Goal: Share content: Share content

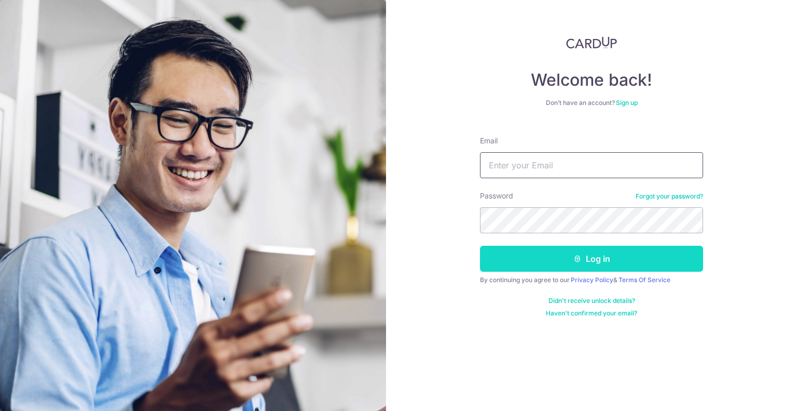
type input "[EMAIL_ADDRESS][DOMAIN_NAME]"
click at [604, 261] on button "Log in" at bounding box center [591, 259] width 223 height 26
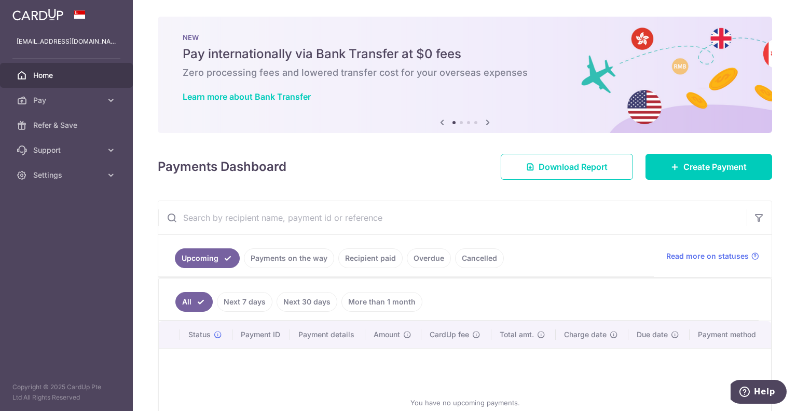
click at [313, 259] on link "Payments on the way" at bounding box center [289, 258] width 90 height 20
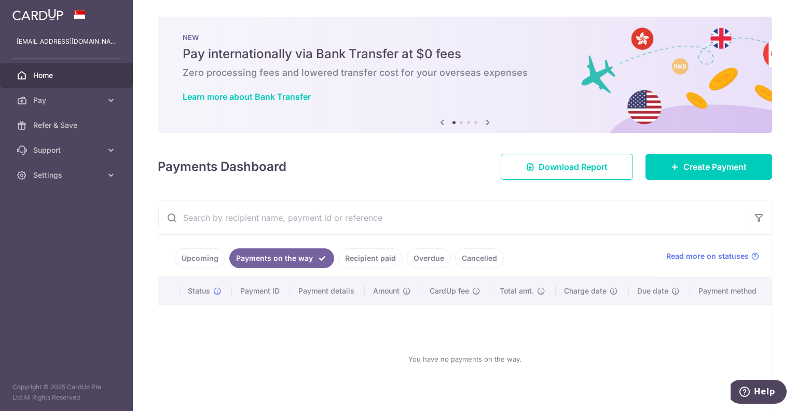
click at [366, 255] on link "Recipient paid" at bounding box center [370, 258] width 64 height 20
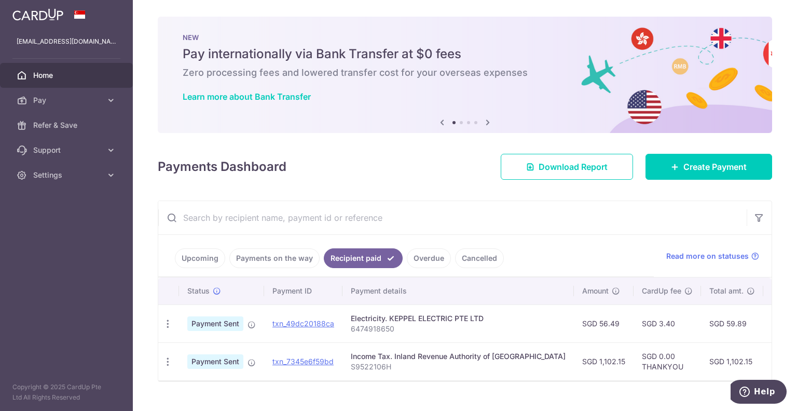
click at [425, 253] on link "Overdue" at bounding box center [429, 258] width 44 height 20
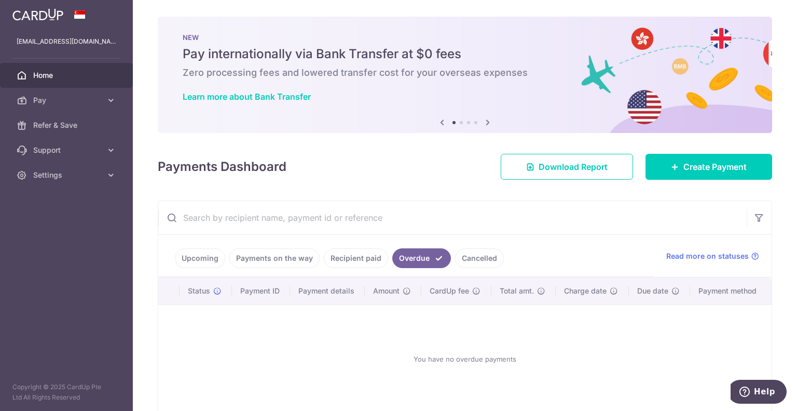
click at [388, 256] on li "Overdue" at bounding box center [419, 258] width 63 height 20
click at [382, 258] on link "Recipient paid" at bounding box center [356, 258] width 64 height 20
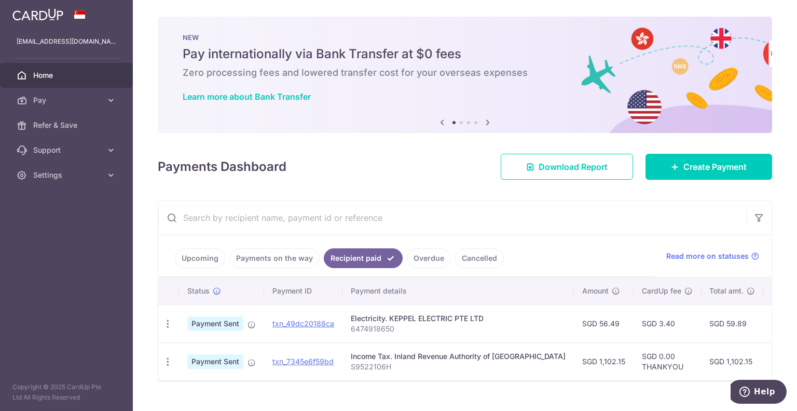
click at [484, 261] on link "Cancelled" at bounding box center [479, 258] width 49 height 20
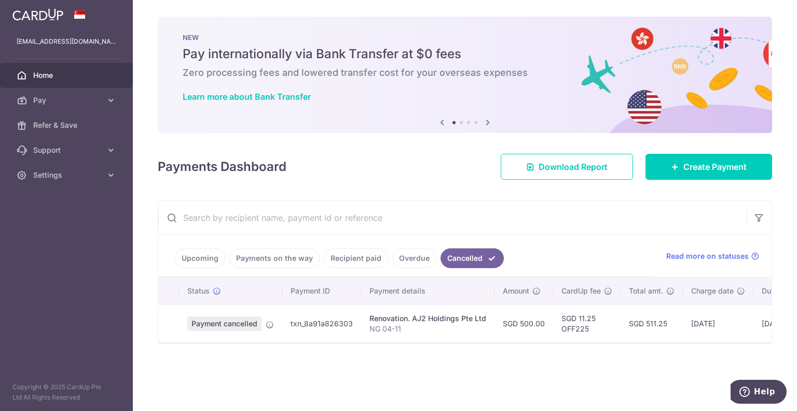
click at [409, 255] on link "Overdue" at bounding box center [414, 258] width 44 height 20
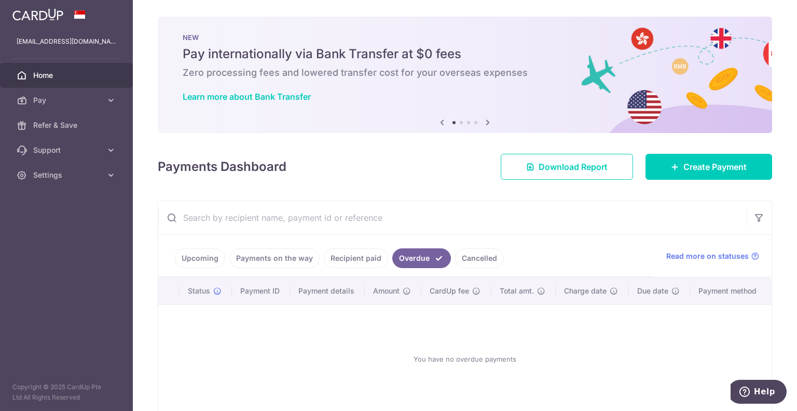
click at [355, 255] on link "Recipient paid" at bounding box center [356, 258] width 64 height 20
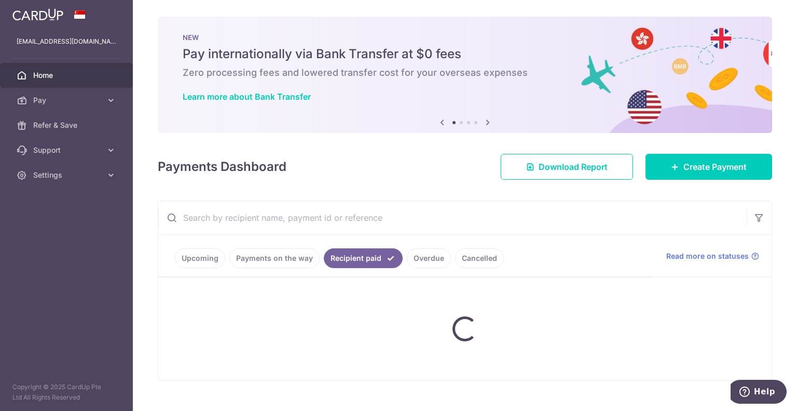
click at [289, 257] on link "Payments on the way" at bounding box center [274, 258] width 90 height 20
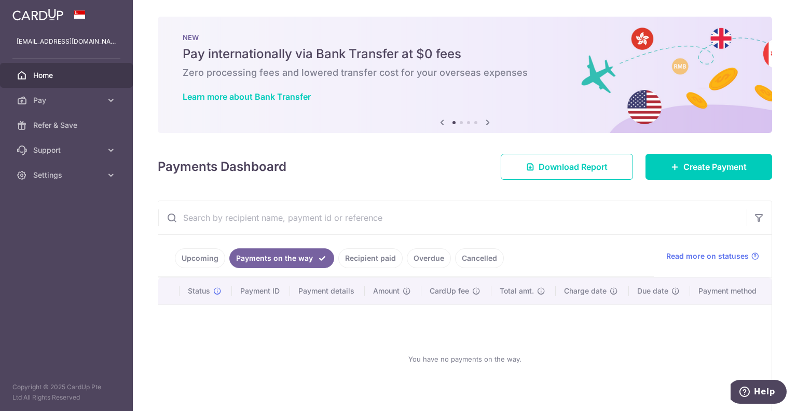
click at [216, 259] on link "Upcoming" at bounding box center [200, 258] width 50 height 20
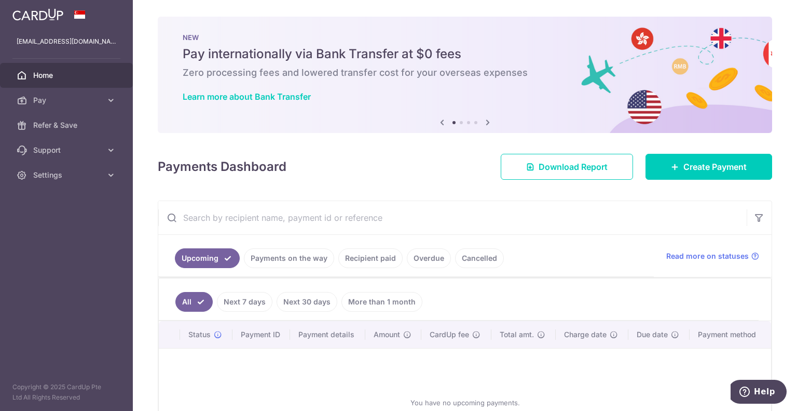
click at [257, 260] on link "Payments on the way" at bounding box center [289, 258] width 90 height 20
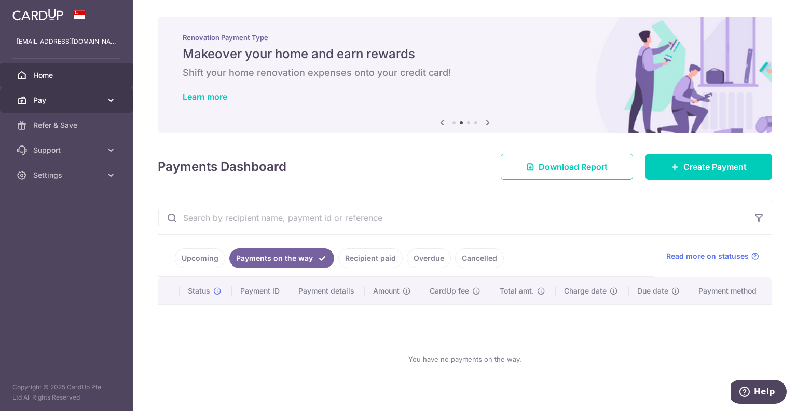
click at [87, 99] on span "Pay" at bounding box center [67, 100] width 69 height 10
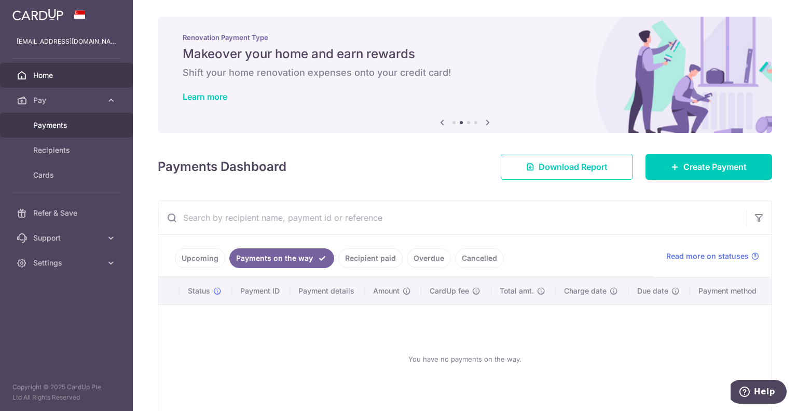
click at [89, 116] on link "Payments" at bounding box center [66, 125] width 133 height 25
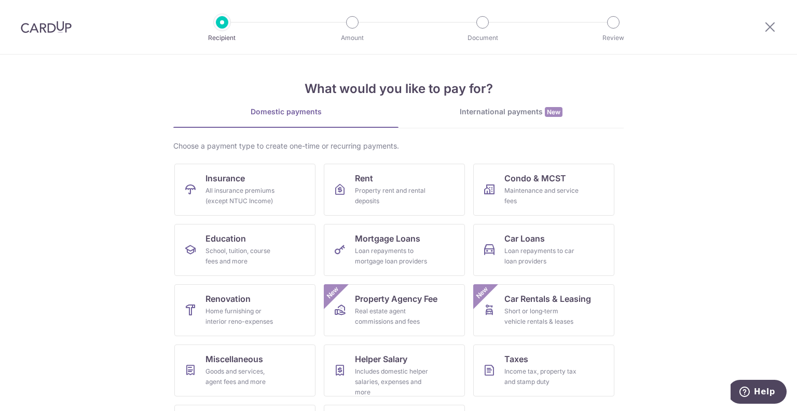
click at [26, 36] on div at bounding box center [46, 27] width 92 height 54
click at [48, 25] on img at bounding box center [46, 27] width 51 height 12
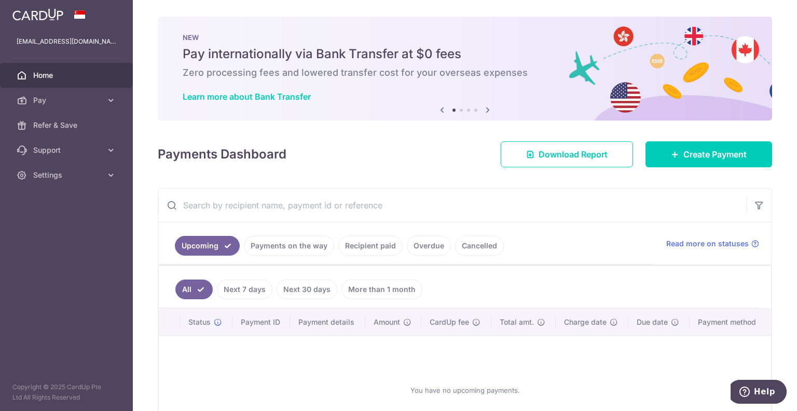
click at [569, 176] on div "× Pause Schedule Pause all future payments in this series Pause just this one p…" at bounding box center [465, 205] width 664 height 411
click at [105, 134] on link "Refer & Save" at bounding box center [66, 125] width 133 height 25
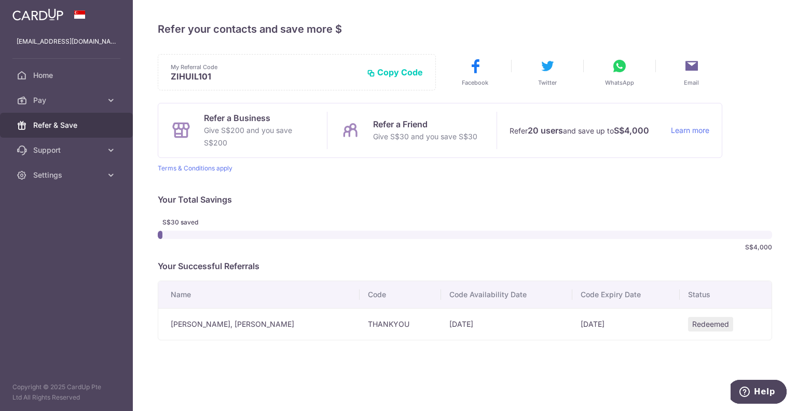
click at [628, 66] on button "WhatsApp" at bounding box center [619, 72] width 61 height 29
click at [415, 71] on button "Copy Code" at bounding box center [395, 72] width 56 height 10
click at [415, 71] on button "Copied" at bounding box center [403, 72] width 39 height 10
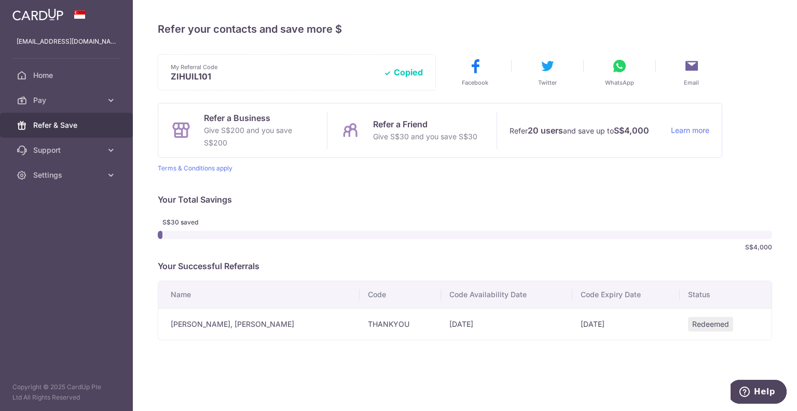
click at [415, 71] on button "Copied" at bounding box center [403, 72] width 39 height 10
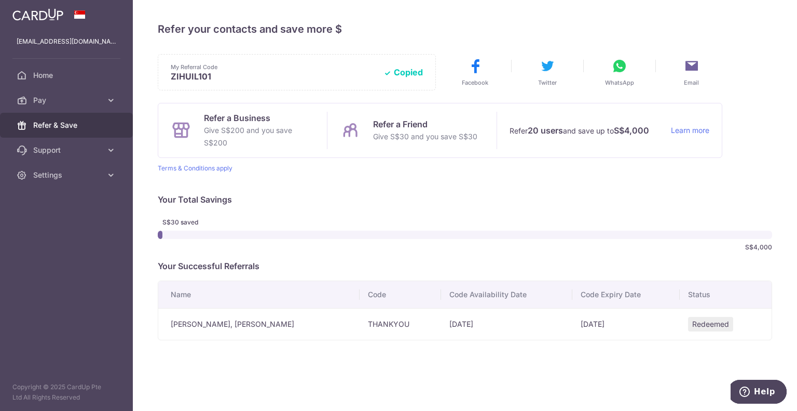
click at [415, 71] on button "Copied" at bounding box center [403, 72] width 39 height 10
click at [621, 78] on span "WhatsApp" at bounding box center [619, 82] width 29 height 8
click at [418, 68] on button "Copied" at bounding box center [403, 72] width 39 height 10
click at [722, 252] on div "S$30 saved S$4,000" at bounding box center [465, 235] width 615 height 42
click at [493, 156] on div "Refer a Business Give S$200 and you save S$200 Refer a Friend Give S$30 and you…" at bounding box center [440, 130] width 565 height 55
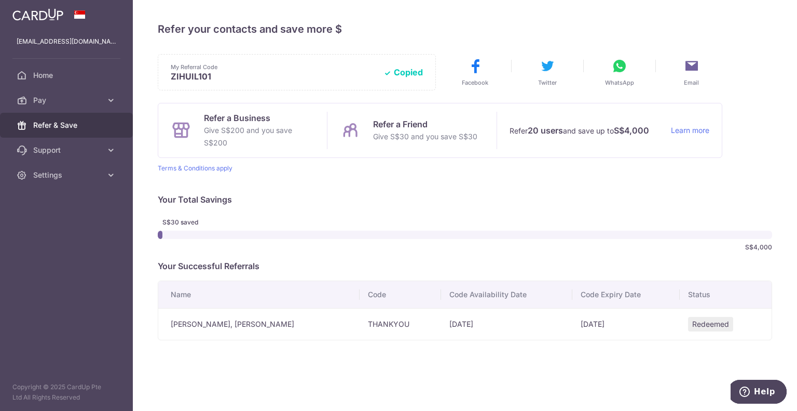
click at [186, 73] on p "ZIHUIL101" at bounding box center [273, 76] width 204 height 10
click at [207, 74] on p "ZIHUIL101" at bounding box center [273, 76] width 204 height 10
click at [199, 74] on p "ZIHUIL101" at bounding box center [273, 76] width 204 height 10
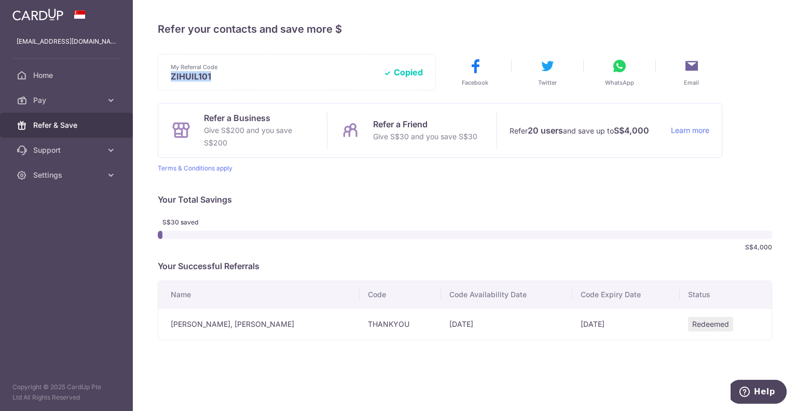
click at [199, 74] on p "ZIHUIL101" at bounding box center [273, 76] width 204 height 10
click at [221, 73] on p "ZIHUIL101" at bounding box center [273, 76] width 204 height 10
click at [201, 74] on p "ZIHUIL101" at bounding box center [273, 76] width 204 height 10
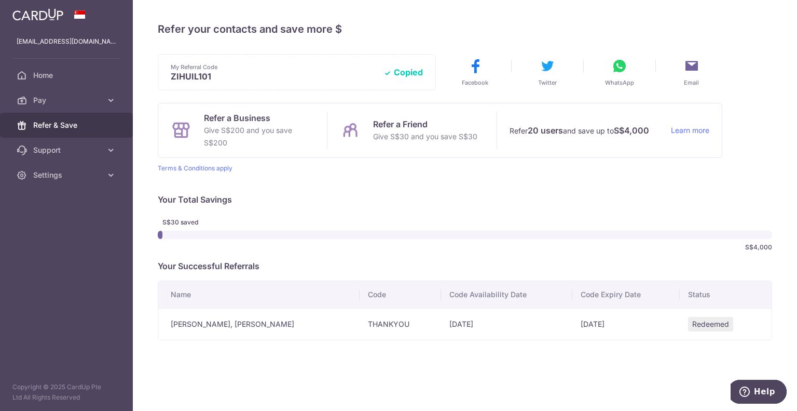
click at [732, 260] on p "Your Successful Referrals" at bounding box center [465, 266] width 615 height 12
click at [566, 210] on div "My Referral Code ZIHUIL101 Copy Code Copied Facebook Twitter WhatsApp Email Ref…" at bounding box center [465, 197] width 615 height 286
click at [620, 78] on span "WhatsApp" at bounding box center [619, 82] width 29 height 8
click at [632, 203] on p "Your Total Savings" at bounding box center [465, 199] width 615 height 12
